Goal: Task Accomplishment & Management: Use online tool/utility

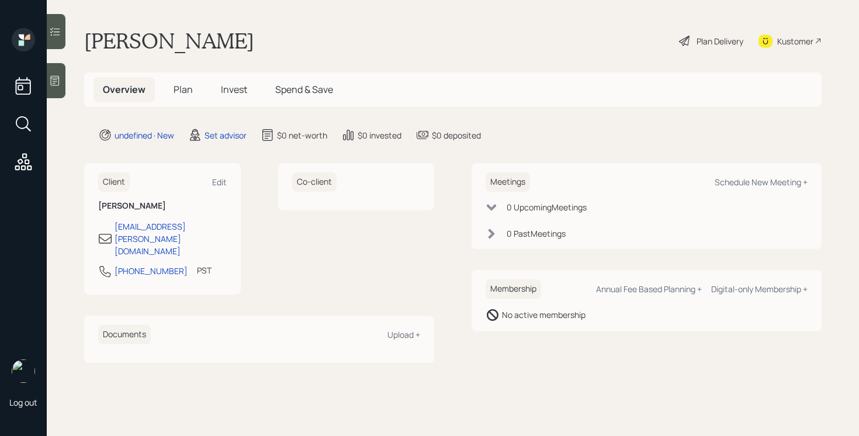
click at [57, 76] on icon at bounding box center [55, 81] width 9 height 10
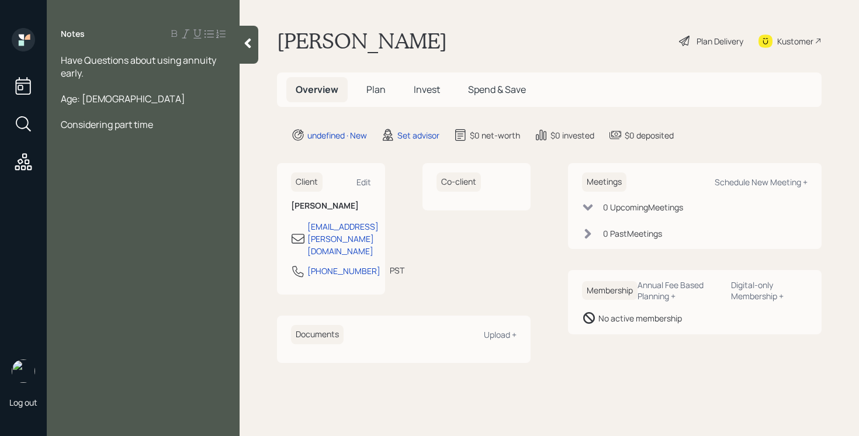
click at [88, 75] on div "Have Questions about using annuity early." at bounding box center [143, 67] width 165 height 26
click at [126, 99] on div "Age: [DEMOGRAPHIC_DATA]" at bounding box center [143, 98] width 165 height 13
click at [176, 118] on div "Considering part time" at bounding box center [143, 124] width 165 height 13
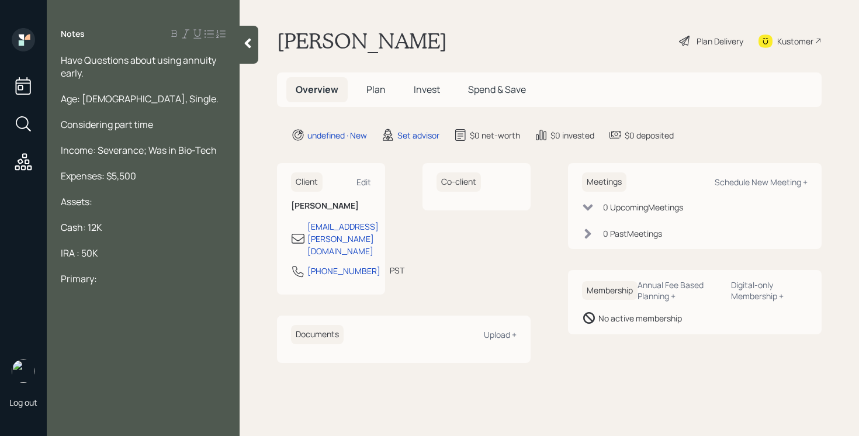
click at [131, 67] on div "Have Questions about using annuity early." at bounding box center [143, 67] width 165 height 26
click at [127, 276] on div "Primary:" at bounding box center [143, 278] width 165 height 13
click at [216, 148] on div "Income: Severance; Was in Bio-Tech" at bounding box center [143, 150] width 165 height 13
click at [150, 179] on div "Expenses: $5,500" at bounding box center [143, 175] width 165 height 13
click at [226, 154] on div "Income: Severance; Was in Bio-Tech" at bounding box center [143, 150] width 165 height 13
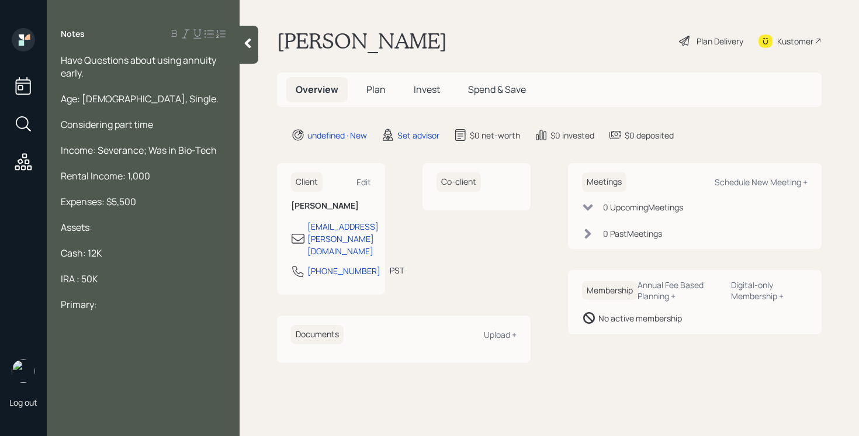
click at [115, 234] on div at bounding box center [143, 240] width 165 height 13
click at [114, 228] on div "Assets:" at bounding box center [143, 227] width 165 height 13
click at [116, 308] on div "Primary:" at bounding box center [143, 304] width 165 height 13
click at [100, 90] on div at bounding box center [143, 85] width 165 height 13
click at [101, 81] on div at bounding box center [143, 85] width 165 height 13
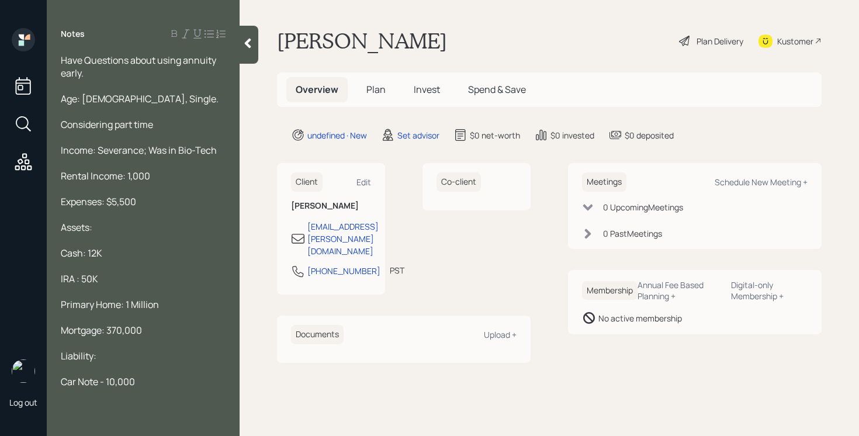
click at [101, 70] on div "Have Questions about using annuity early." at bounding box center [143, 67] width 165 height 26
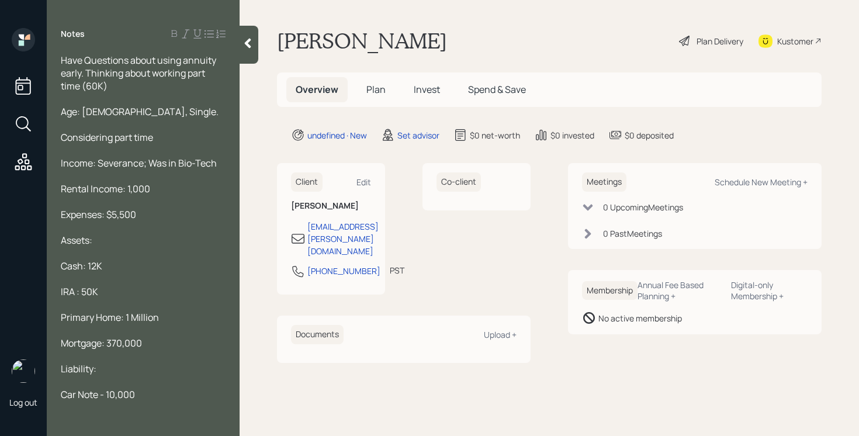
click at [139, 113] on div "Age: [DEMOGRAPHIC_DATA], Single." at bounding box center [143, 111] width 165 height 13
click at [165, 136] on div "Considering part time" at bounding box center [143, 137] width 165 height 13
click at [217, 166] on div "Income: Severance; Was in Bio-Tech" at bounding box center [143, 163] width 165 height 13
click at [174, 182] on div "Rental Income: 1,000" at bounding box center [143, 188] width 165 height 13
click at [115, 91] on div "Have Questions about using annuity early. Thinking about working part time (60K)" at bounding box center [143, 73] width 165 height 39
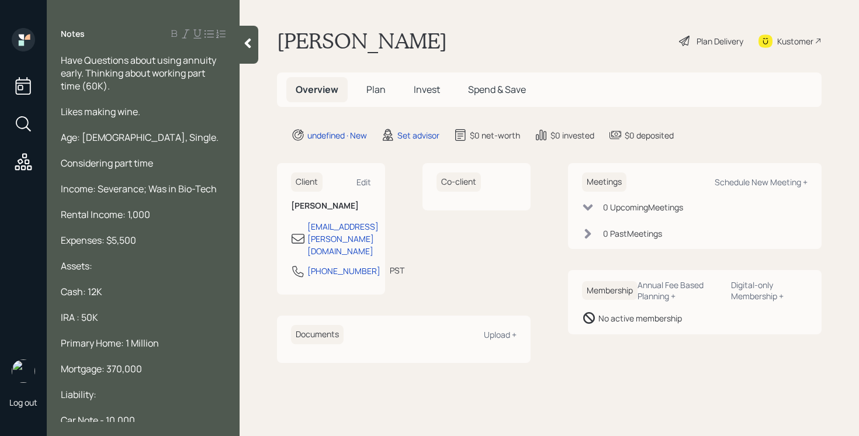
scroll to position [4, 0]
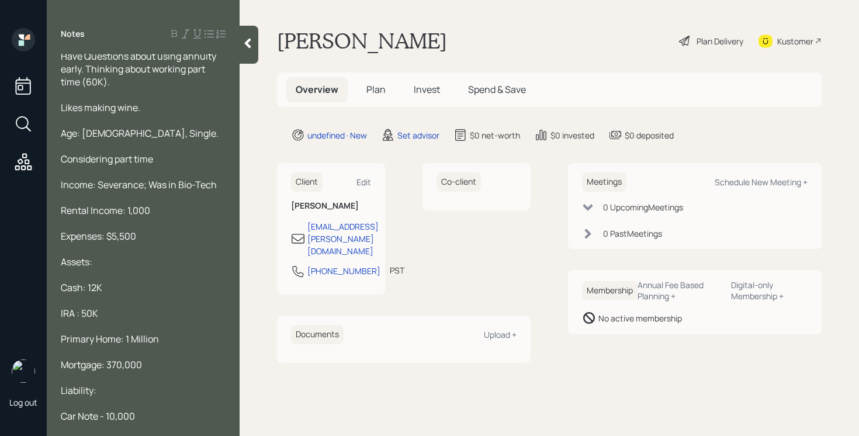
click at [236, 56] on div "Have Questions about using annuity early. Thinking about working part time (60K…" at bounding box center [143, 238] width 193 height 368
click at [256, 43] on div at bounding box center [249, 45] width 19 height 38
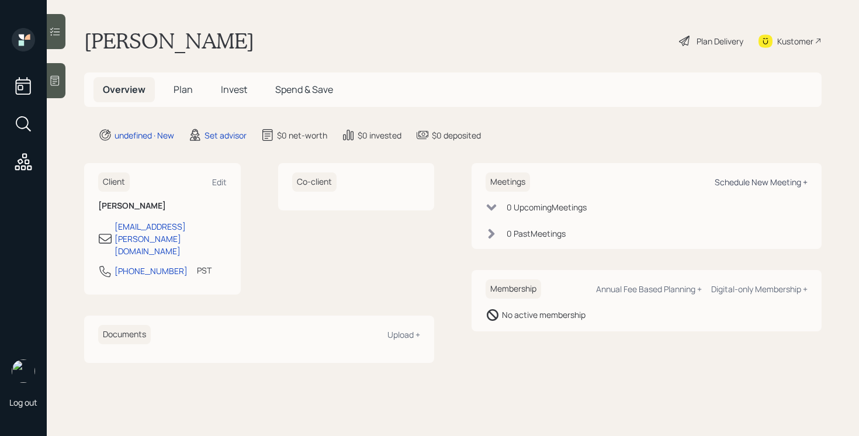
click at [755, 179] on div "Schedule New Meeting +" at bounding box center [761, 181] width 93 height 11
select select "round-[PERSON_NAME]"
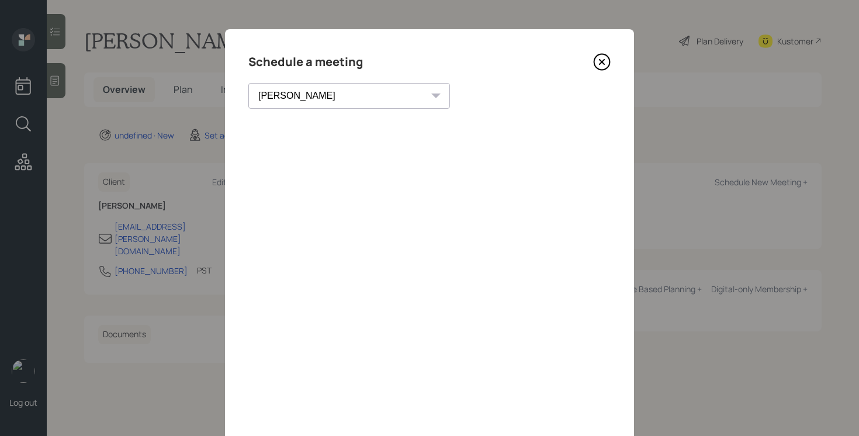
click at [609, 54] on icon at bounding box center [602, 62] width 18 height 18
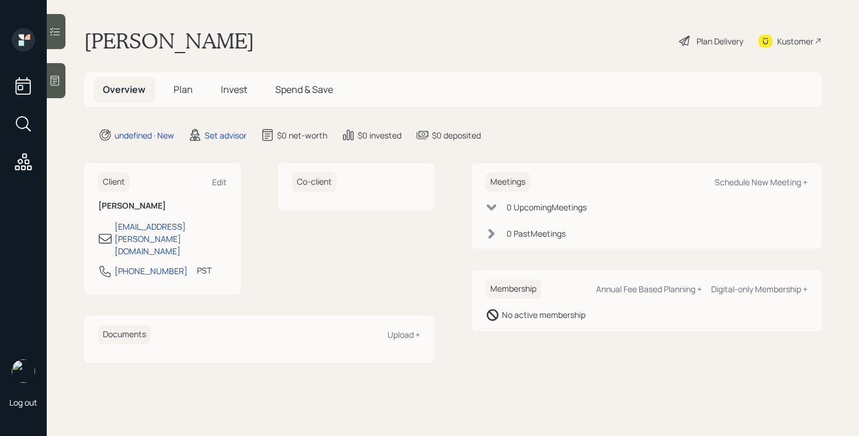
click at [794, 189] on div "Meetings Schedule New Meeting +" at bounding box center [647, 181] width 322 height 19
click at [789, 176] on div "Schedule New Meeting +" at bounding box center [761, 181] width 93 height 11
select select "round-[PERSON_NAME]"
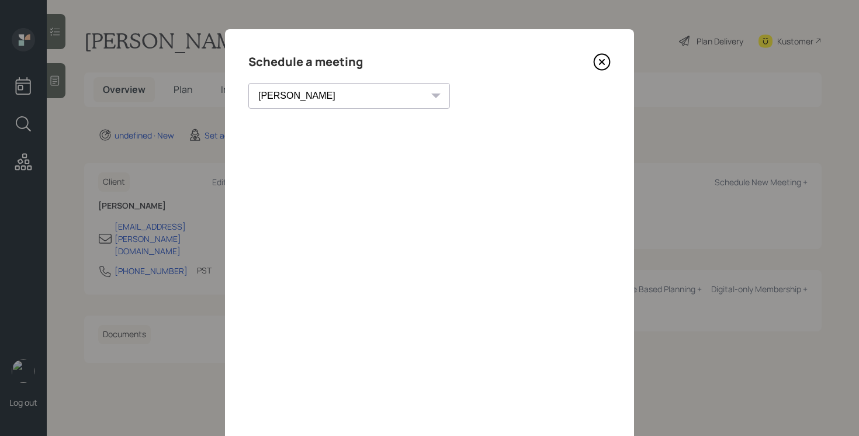
click at [598, 57] on icon at bounding box center [602, 62] width 18 height 18
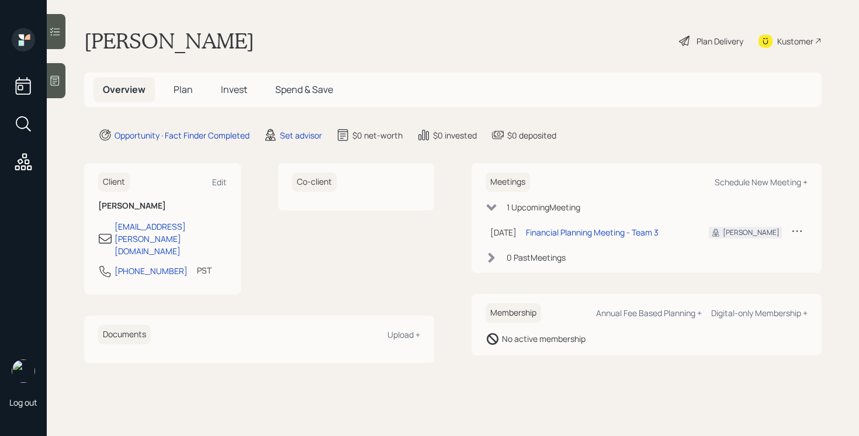
click at [777, 39] on div "Kustomer" at bounding box center [795, 41] width 36 height 12
